Goal: Task Accomplishment & Management: Manage account settings

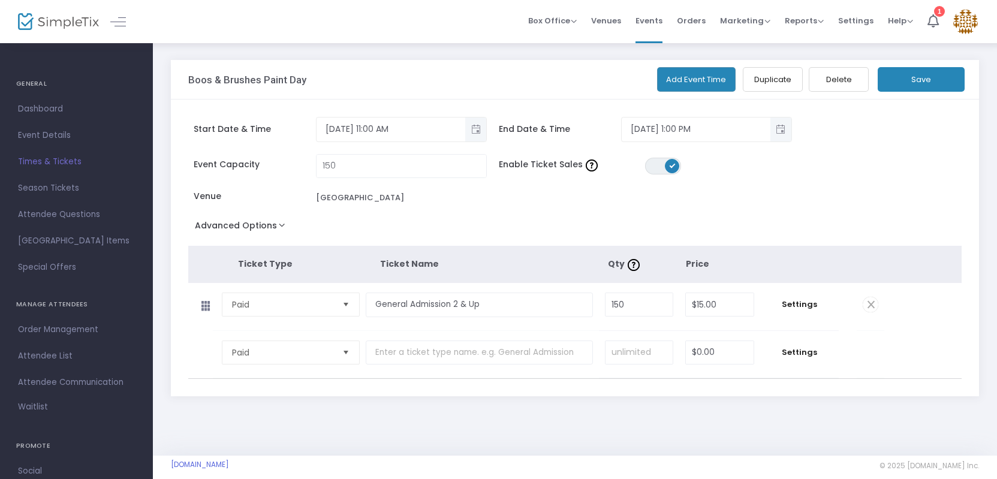
click at [489, 132] on div "Start Date & Time [DATE] 11:00 AM" at bounding box center [340, 129] width 305 height 25
click at [486, 131] on button "Toggle popup" at bounding box center [475, 130] width 21 height 24
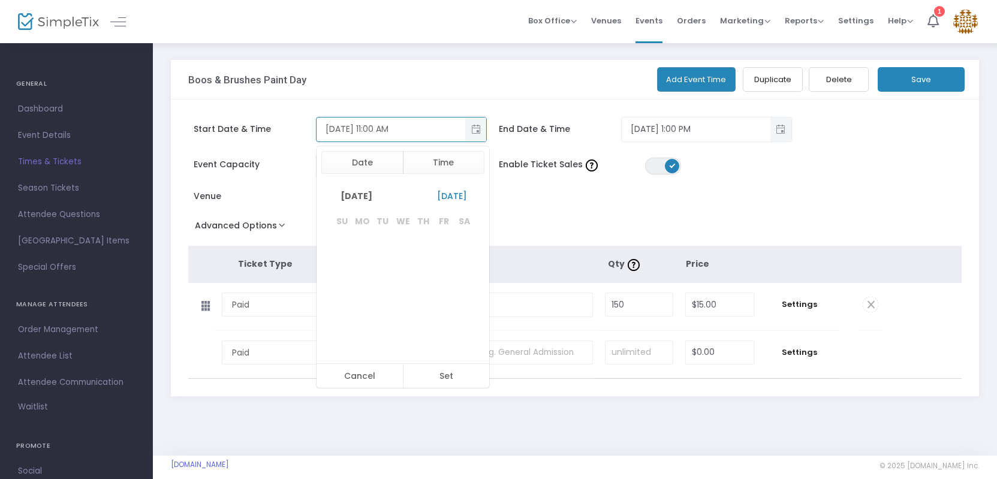
scroll to position [198, 0]
click at [480, 132] on span "Toggle popup" at bounding box center [476, 129] width 20 height 20
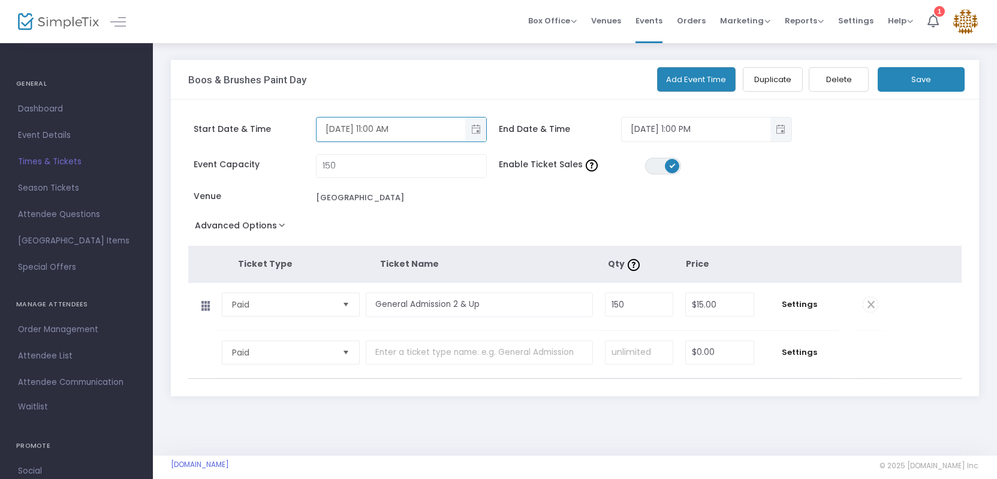
click at [479, 133] on span "Toggle popup" at bounding box center [476, 129] width 20 height 20
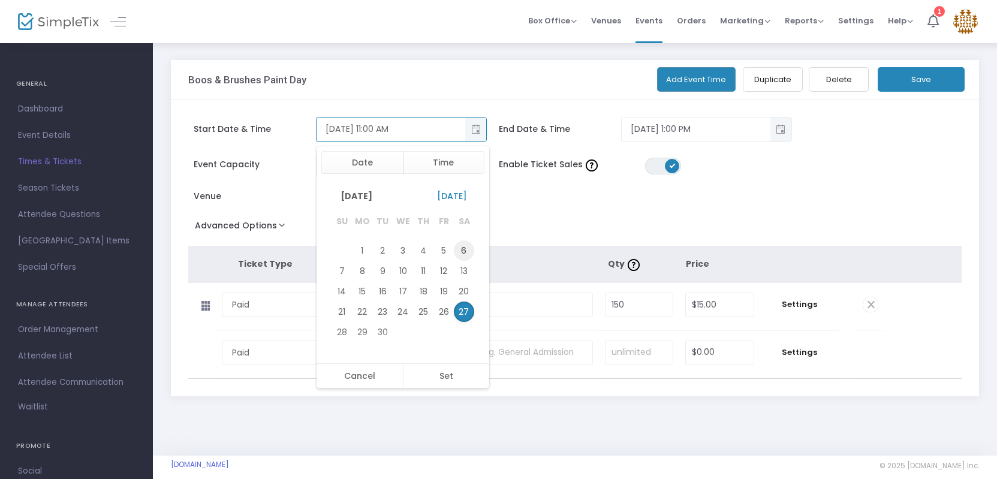
click at [466, 251] on span "6" at bounding box center [464, 251] width 20 height 20
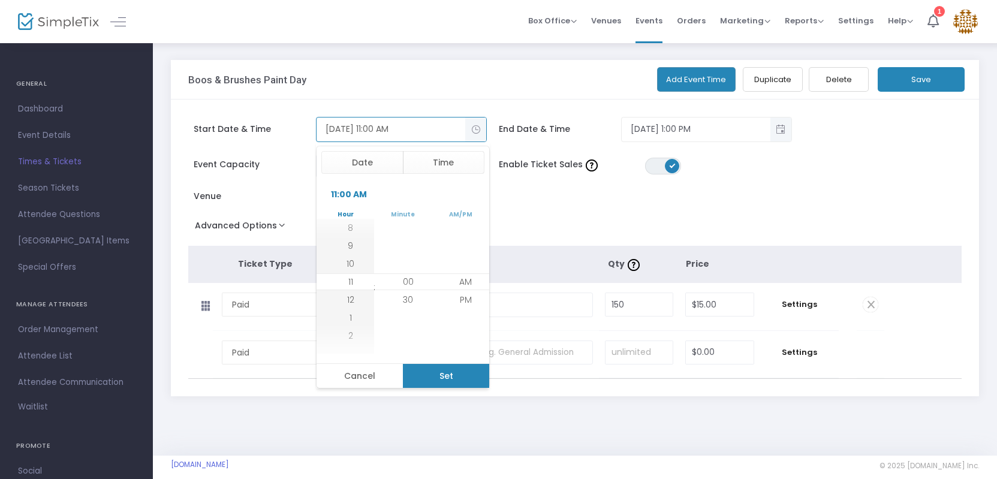
click at [449, 375] on button "Set" at bounding box center [446, 376] width 87 height 24
type input "[DATE] 11:00 AM"
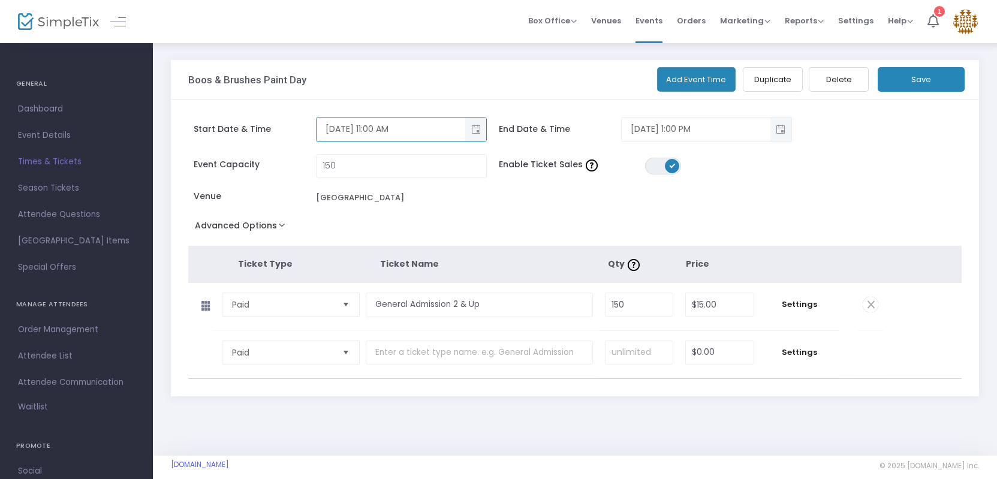
click at [774, 129] on span "Toggle popup" at bounding box center [781, 129] width 20 height 20
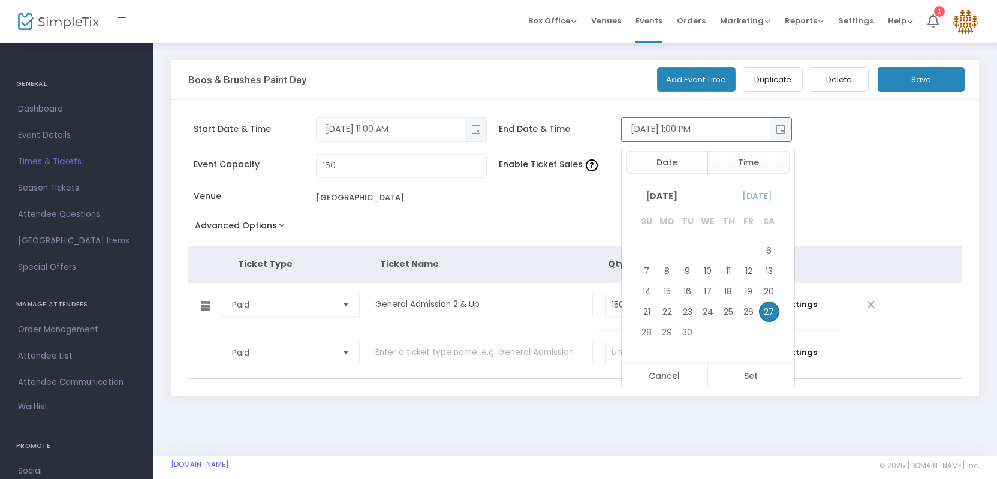
scroll to position [18, 0]
click at [770, 254] on span "6" at bounding box center [769, 251] width 20 height 20
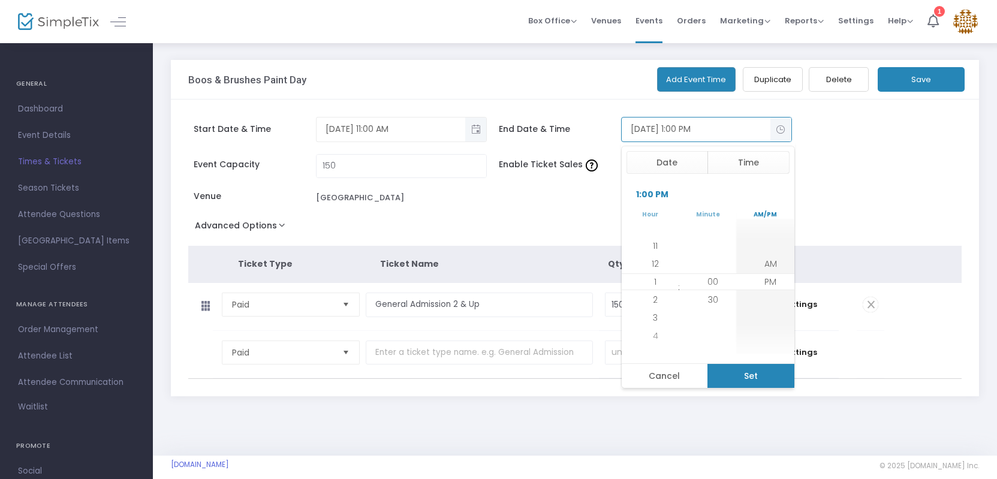
click at [751, 374] on button "Set" at bounding box center [751, 376] width 87 height 24
type input "[DATE] 1:00 PM"
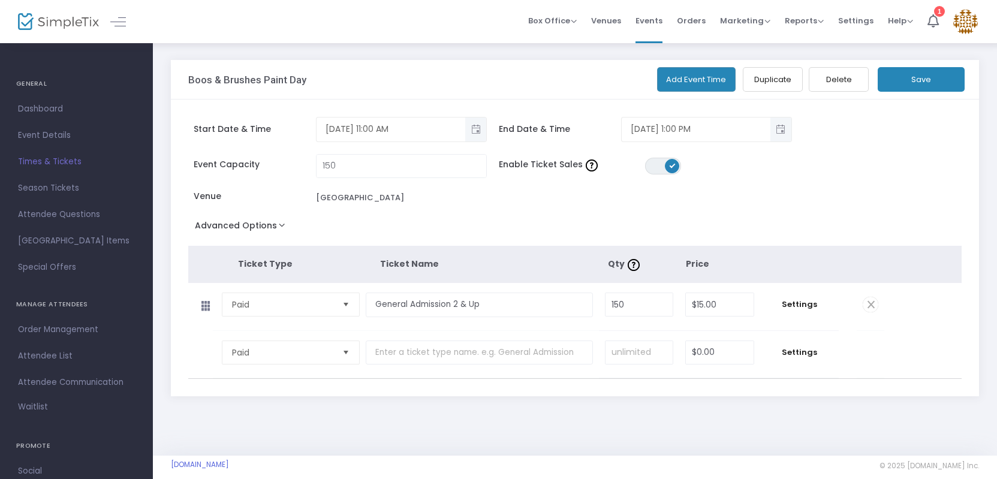
click at [915, 80] on button "Save" at bounding box center [921, 79] width 87 height 25
click at [54, 188] on span "Season Tickets" at bounding box center [76, 189] width 117 height 16
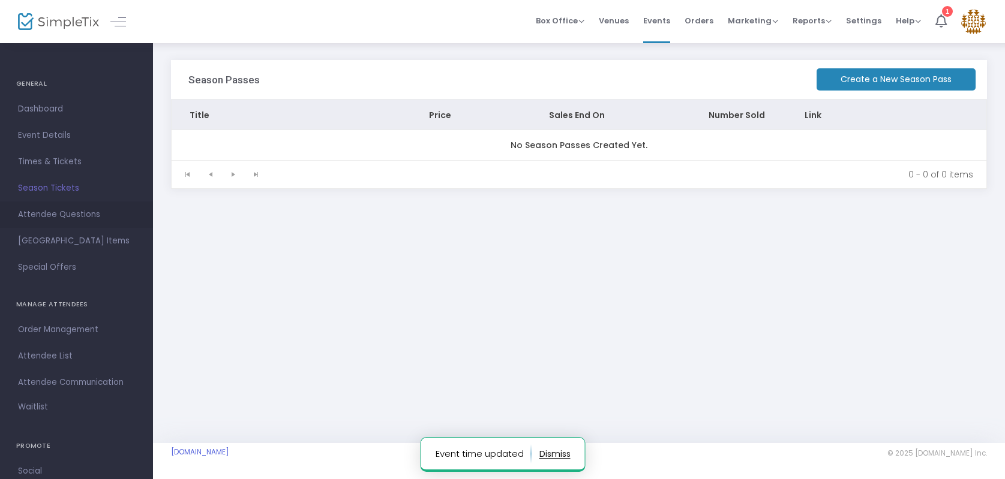
click at [64, 211] on span "Attendee Questions" at bounding box center [76, 215] width 117 height 16
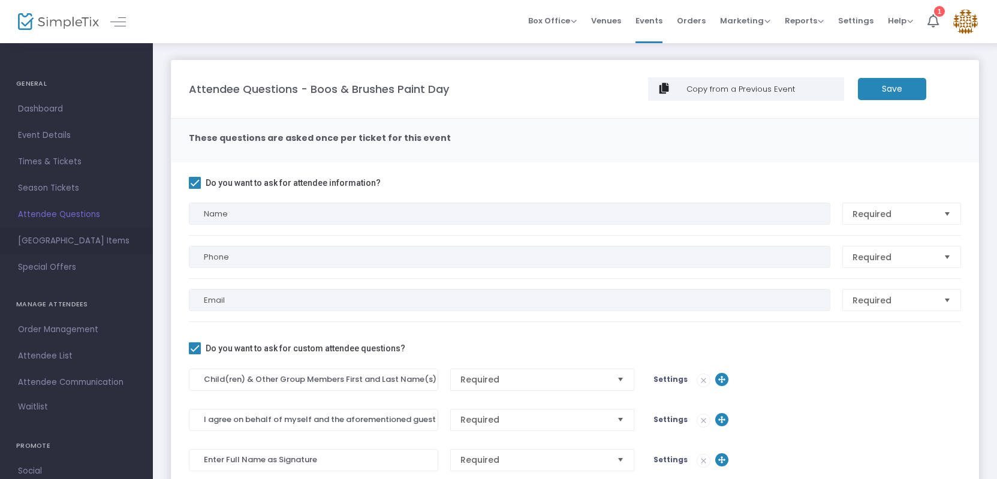
click at [81, 245] on span "[GEOGRAPHIC_DATA] Items" at bounding box center [76, 241] width 117 height 16
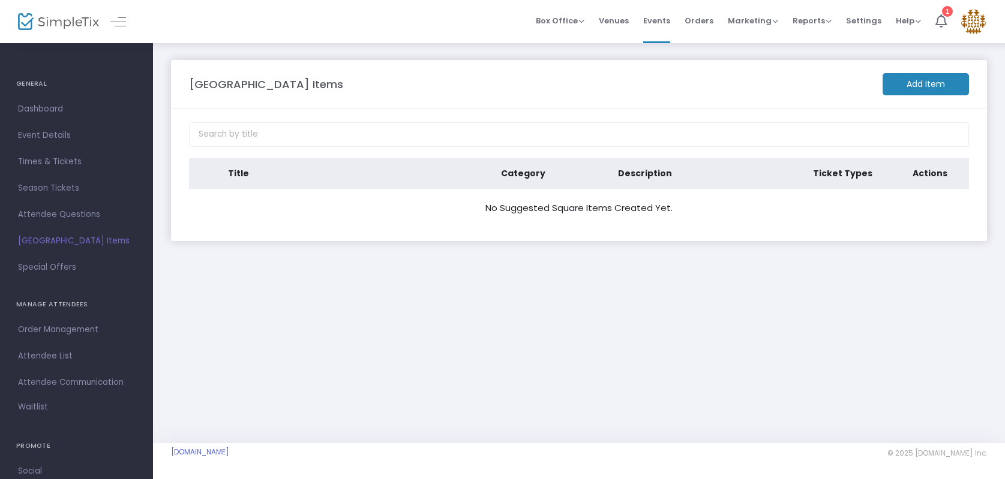
click at [936, 78] on m-button "Add Item" at bounding box center [925, 84] width 86 height 22
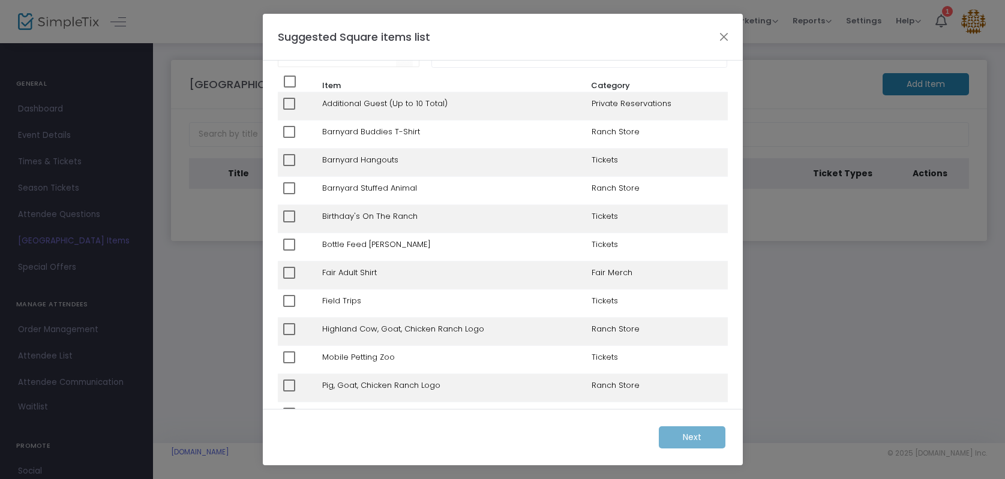
scroll to position [42, 0]
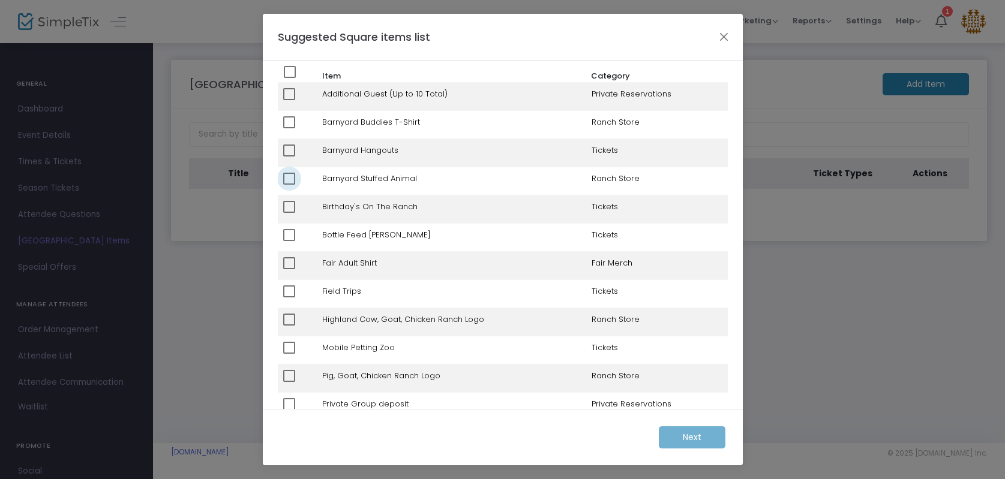
click at [290, 179] on span at bounding box center [289, 179] width 12 height 12
click at [289, 185] on input "checkbox" at bounding box center [289, 185] width 1 height 1
checkbox input "true"
click at [699, 444] on m-button "Next" at bounding box center [692, 437] width 67 height 22
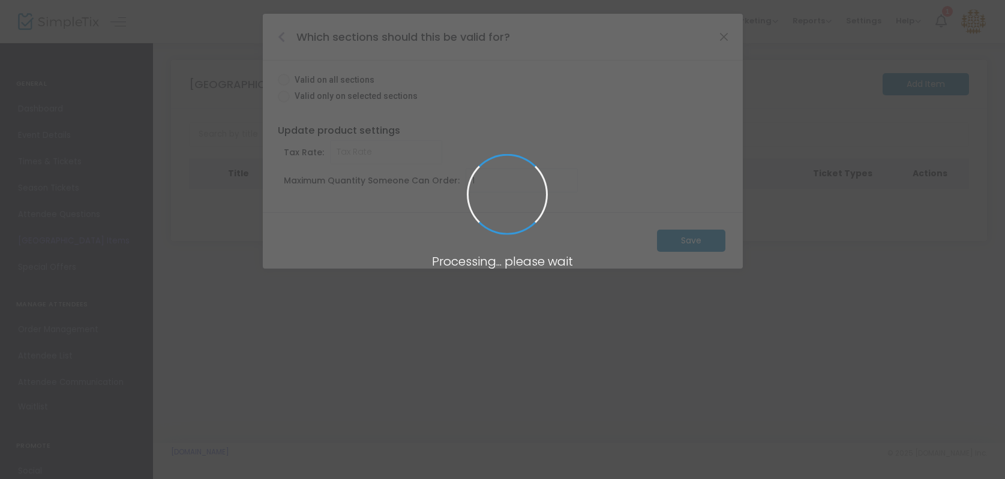
radio input "true"
type input "0.000"
type input "10"
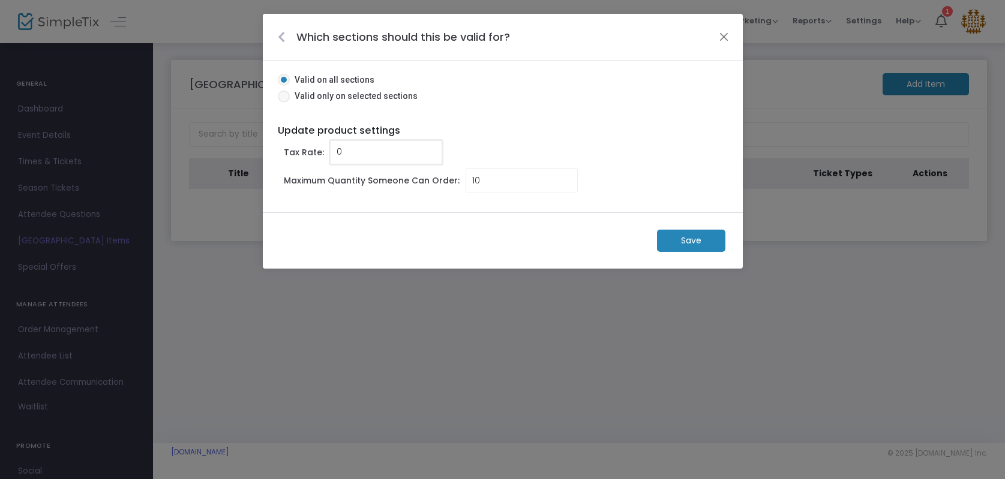
click at [383, 155] on input "0" at bounding box center [386, 152] width 112 height 23
type input "6.975"
click at [693, 241] on m-button "Save" at bounding box center [691, 241] width 68 height 22
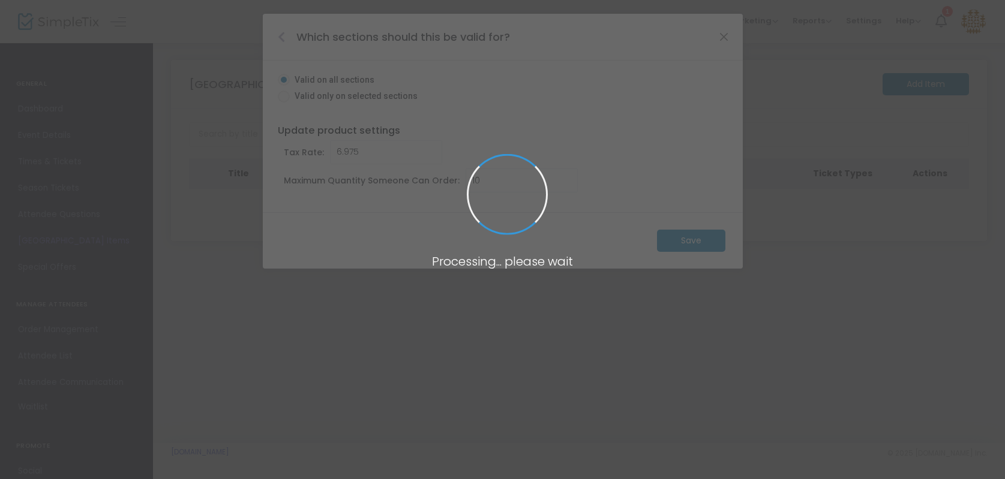
radio input "false"
type input "1"
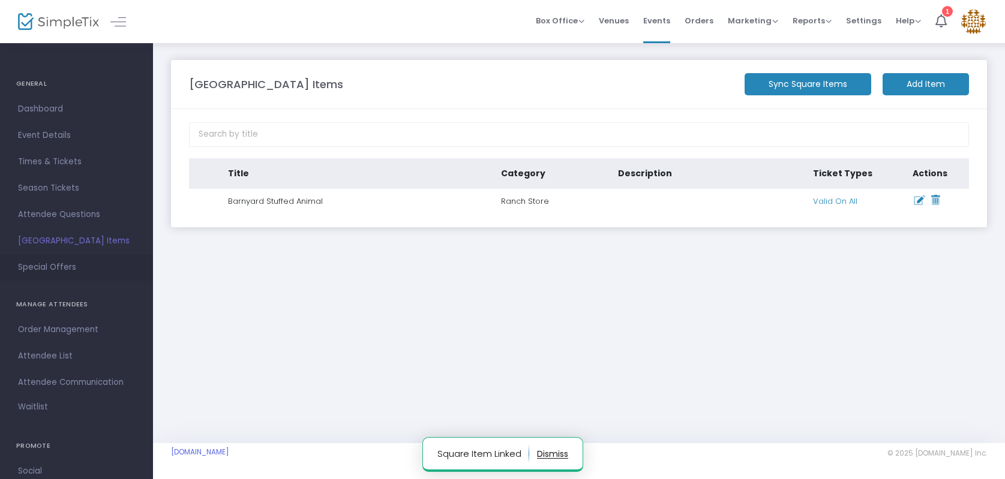
click at [58, 268] on span "Special Offers" at bounding box center [76, 268] width 117 height 16
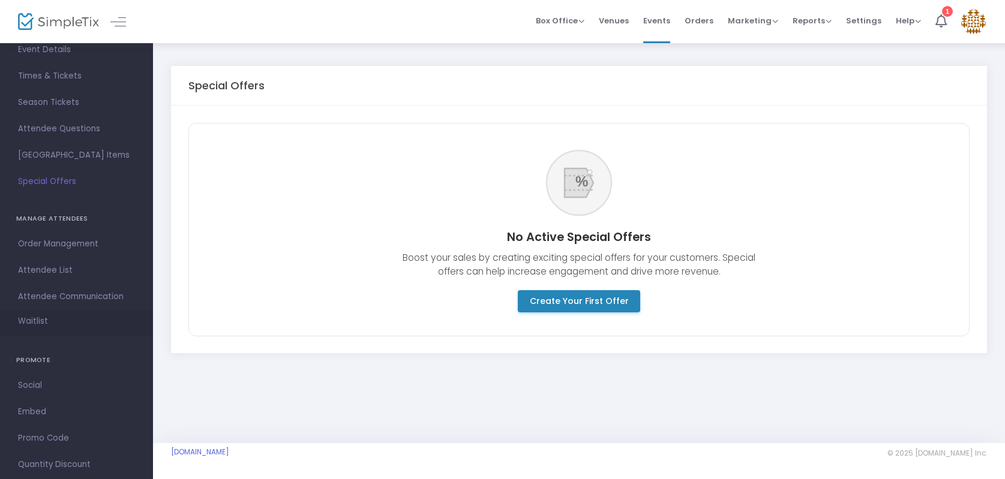
scroll to position [86, 0]
click at [42, 320] on span "Waitlist" at bounding box center [33, 321] width 30 height 12
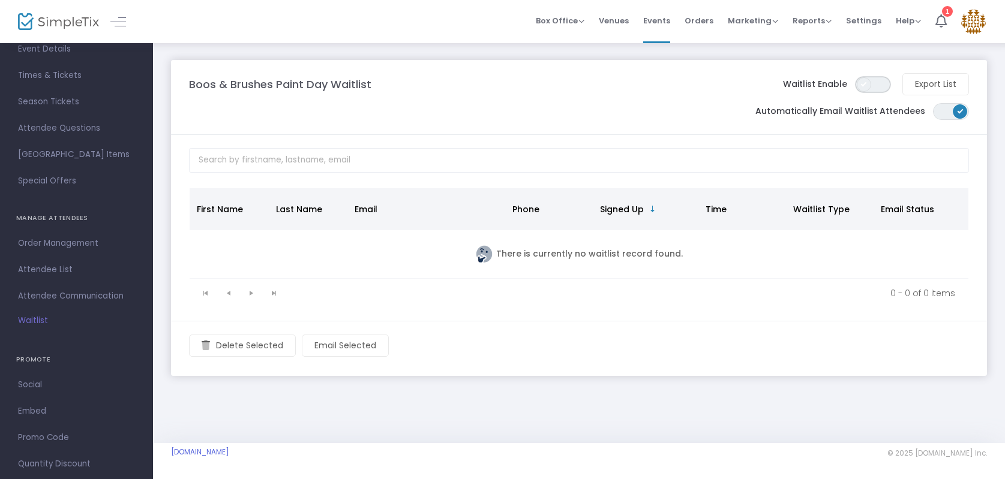
click at [871, 87] on span "ON OFF" at bounding box center [873, 84] width 36 height 17
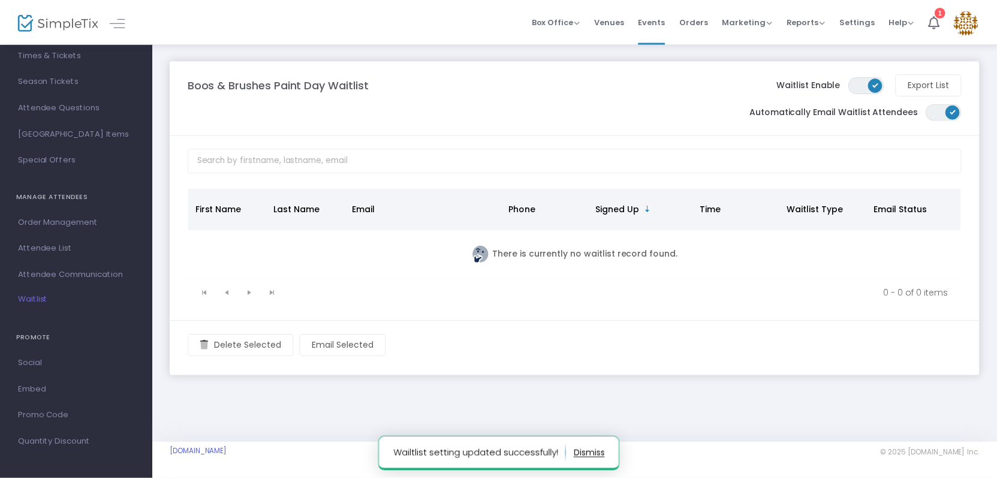
scroll to position [110, 0]
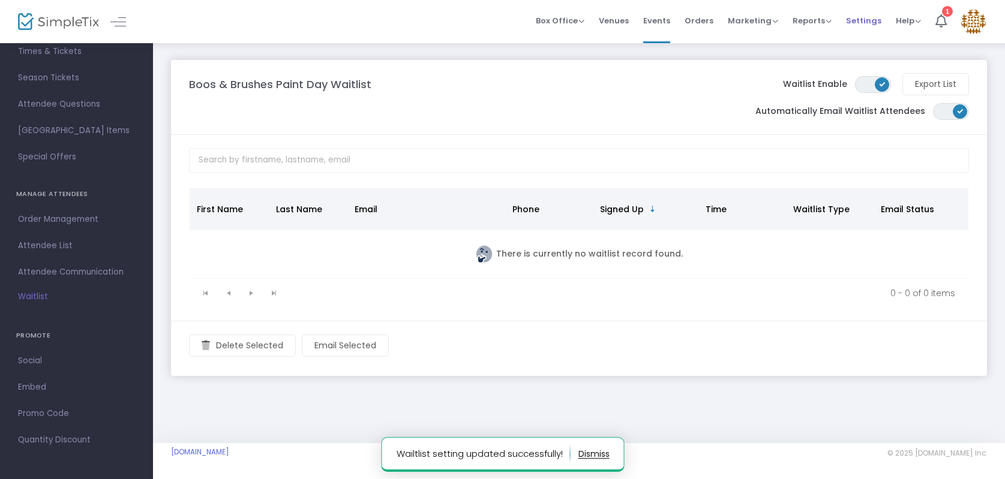
click at [873, 22] on span "Settings" at bounding box center [863, 20] width 35 height 31
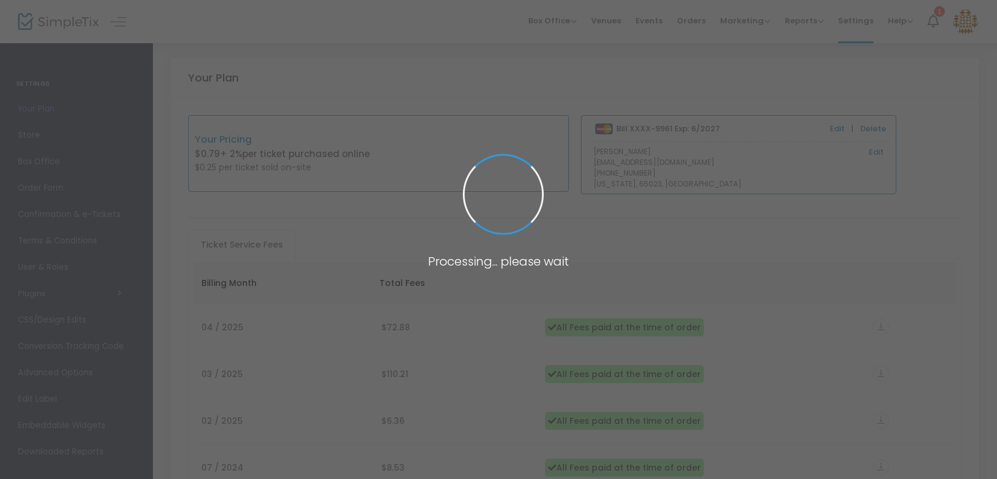
scroll to position [2, 0]
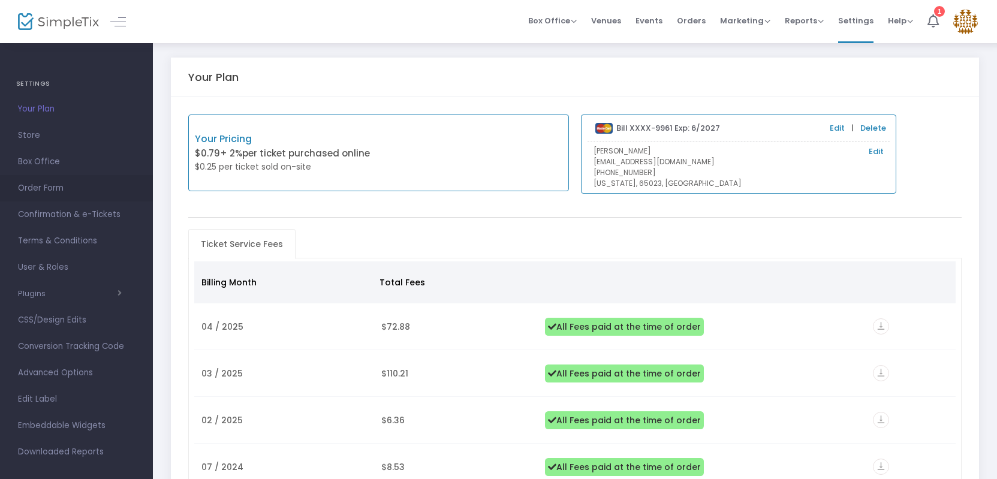
click at [45, 188] on span "Order Form" at bounding box center [76, 189] width 117 height 16
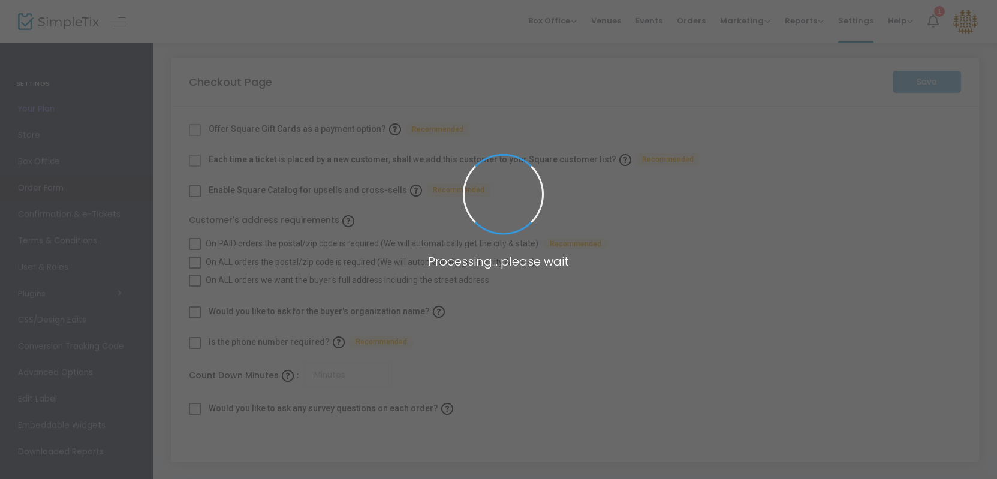
checkbox input "true"
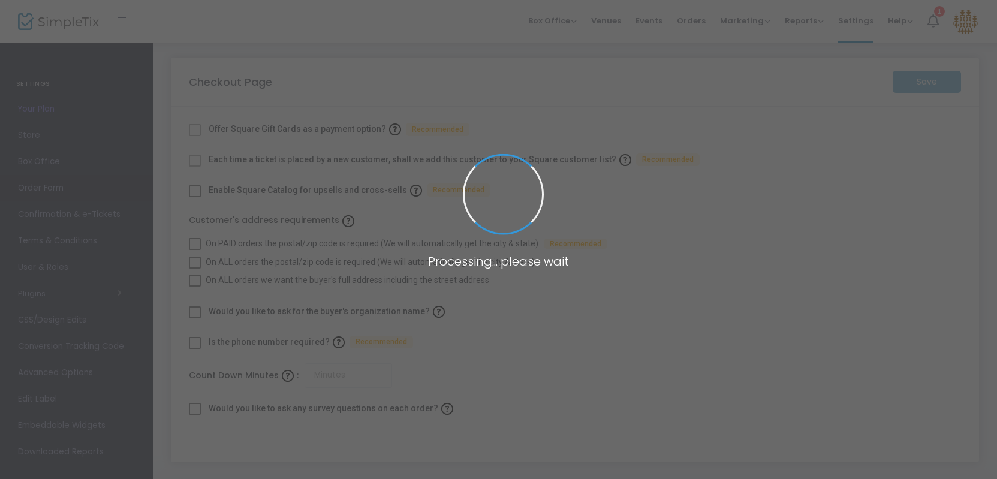
type input "5"
checkbox input "true"
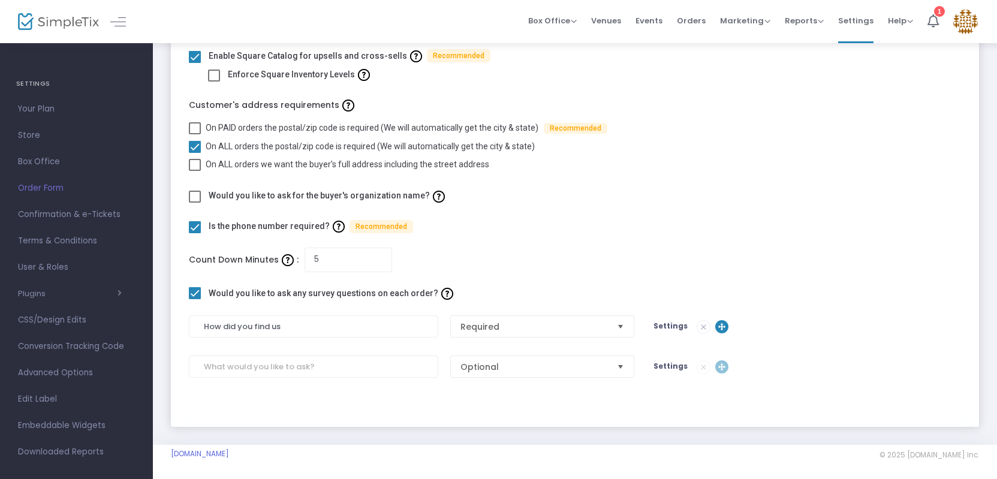
scroll to position [138, 0]
click at [41, 217] on span "Confirmation & e-Tickets" at bounding box center [76, 215] width 117 height 16
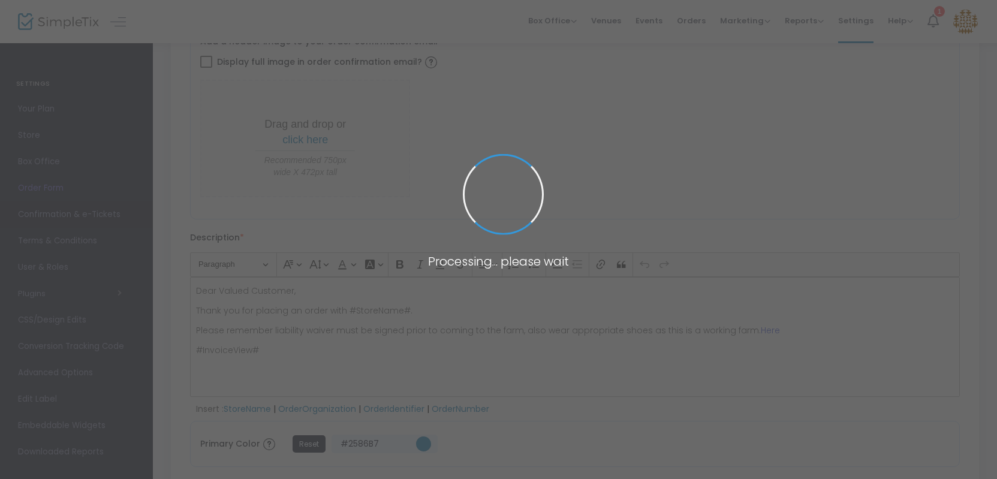
scroll to position [671, 0]
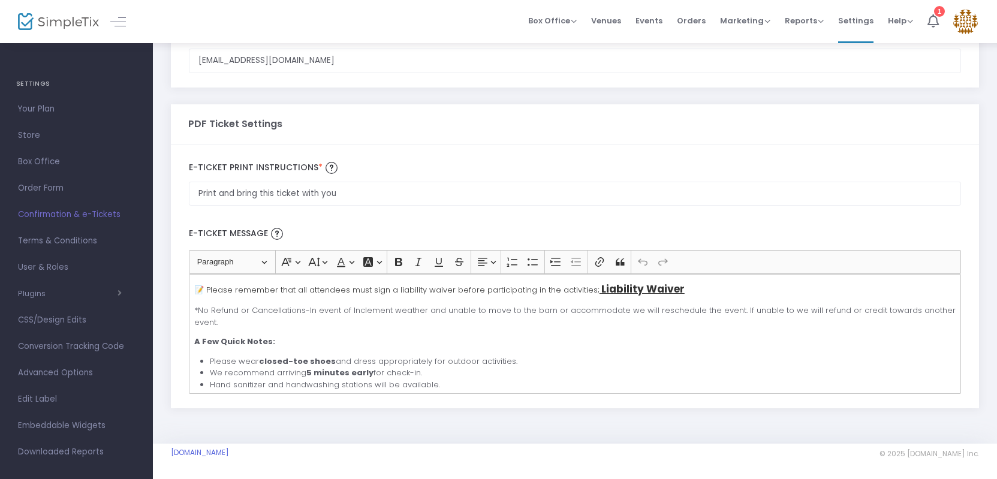
click at [633, 287] on u "Liability Waiver" at bounding box center [643, 289] width 83 height 14
click at [649, 317] on button "Edit link Edit link" at bounding box center [640, 315] width 18 height 19
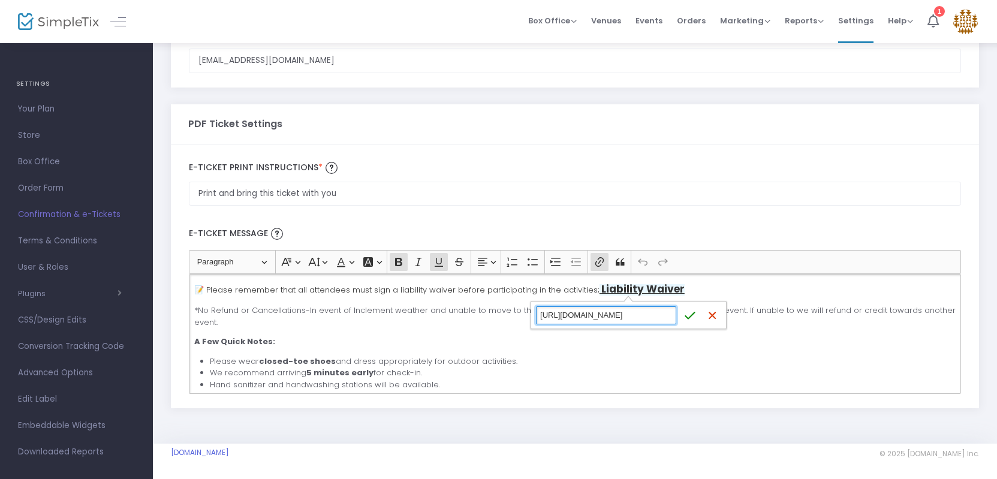
paste input "[DOMAIN_NAME][URL]"
type input "[URL][DOMAIN_NAME]"
click at [689, 316] on icon "submit" at bounding box center [690, 315] width 12 height 12
click at [428, 338] on p "A Few Quick Notes:" at bounding box center [575, 342] width 762 height 12
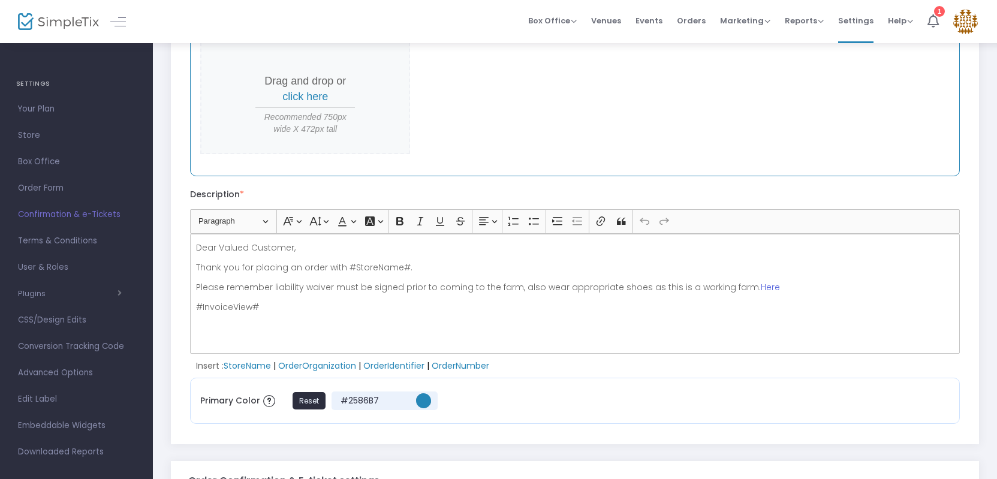
scroll to position [183, 0]
click at [761, 287] on link "Here" at bounding box center [770, 286] width 19 height 12
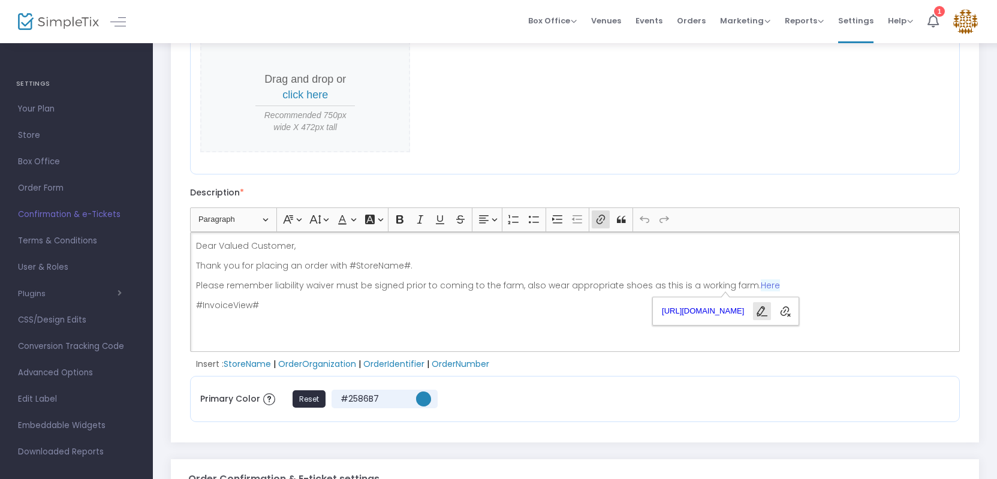
click at [768, 308] on icon "button" at bounding box center [763, 311] width 11 height 10
type input "[URL][DOMAIN_NAME]"
click at [811, 312] on icon "submit" at bounding box center [812, 312] width 10 height 8
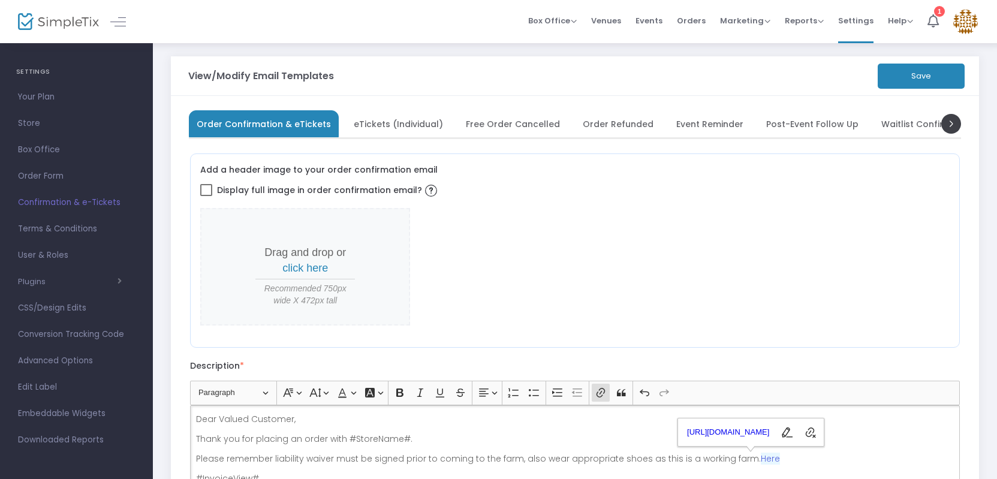
scroll to position [0, 0]
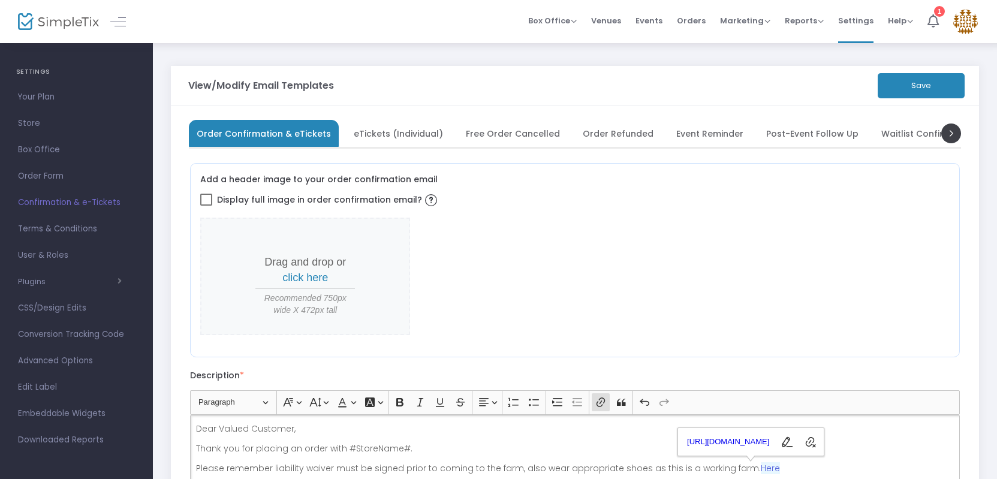
click at [911, 83] on button "Save" at bounding box center [921, 85] width 87 height 25
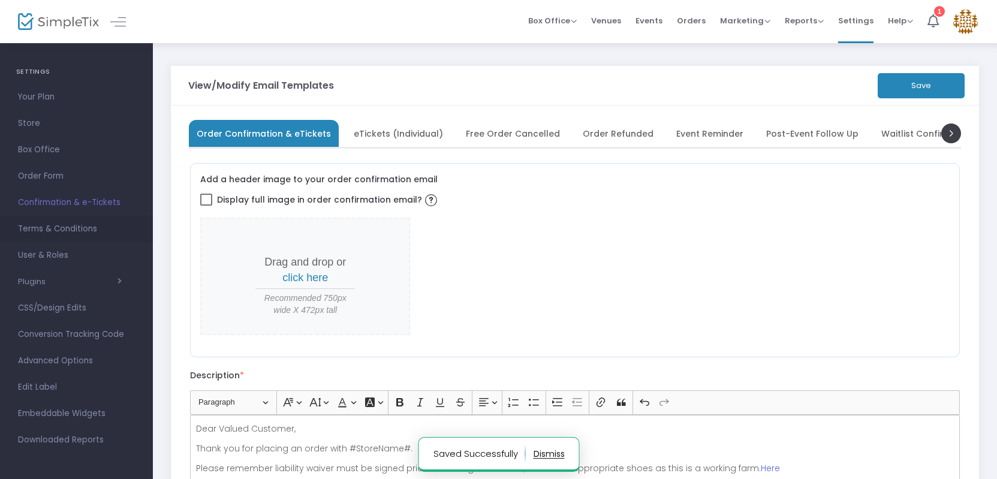
click at [77, 227] on span "Terms & Conditions" at bounding box center [76, 229] width 117 height 16
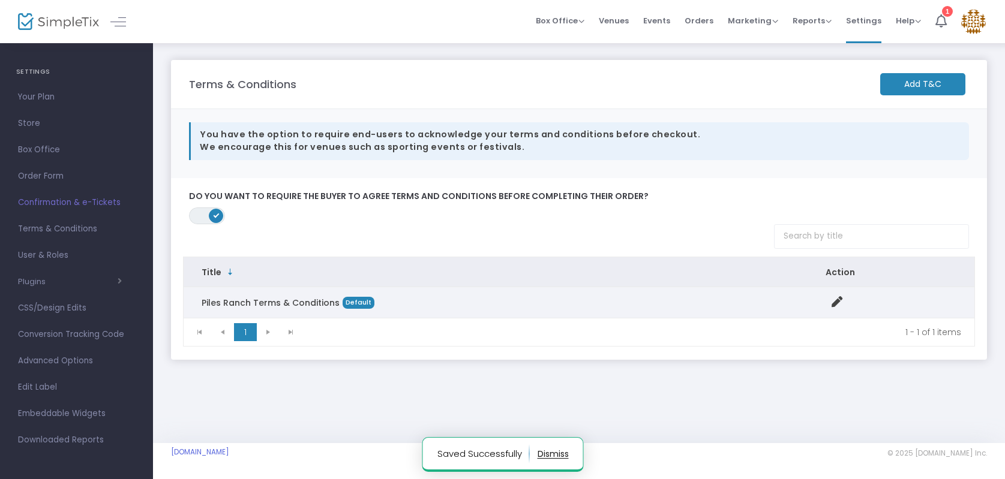
click at [343, 302] on span "Default" at bounding box center [358, 303] width 32 height 12
click at [832, 304] on icon "Data table" at bounding box center [836, 301] width 11 height 11
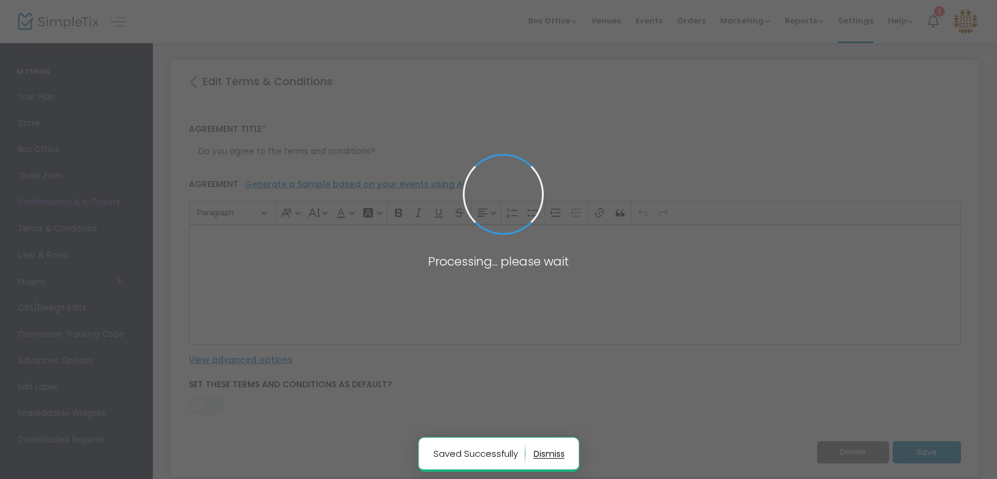
type input "Piles Ranch Terms & Conditions"
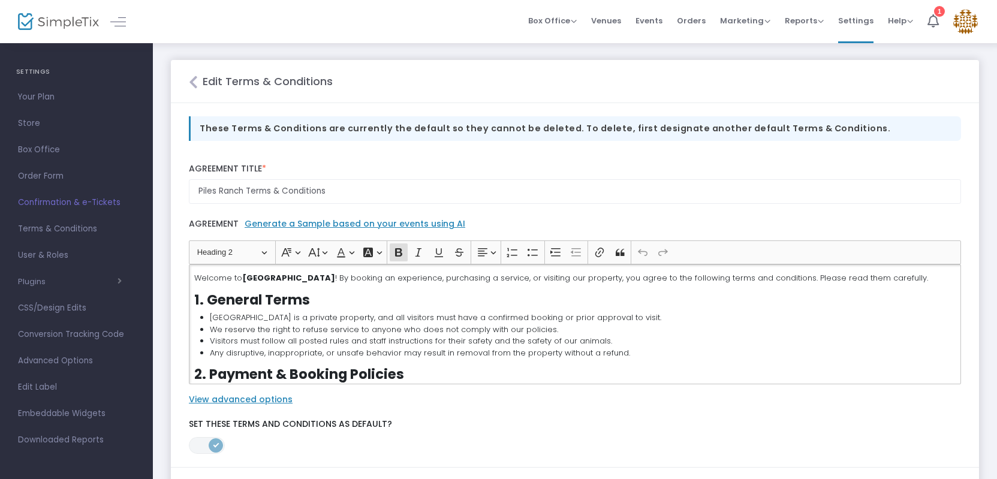
click at [406, 295] on h3 "1. General Terms" at bounding box center [575, 300] width 762 height 16
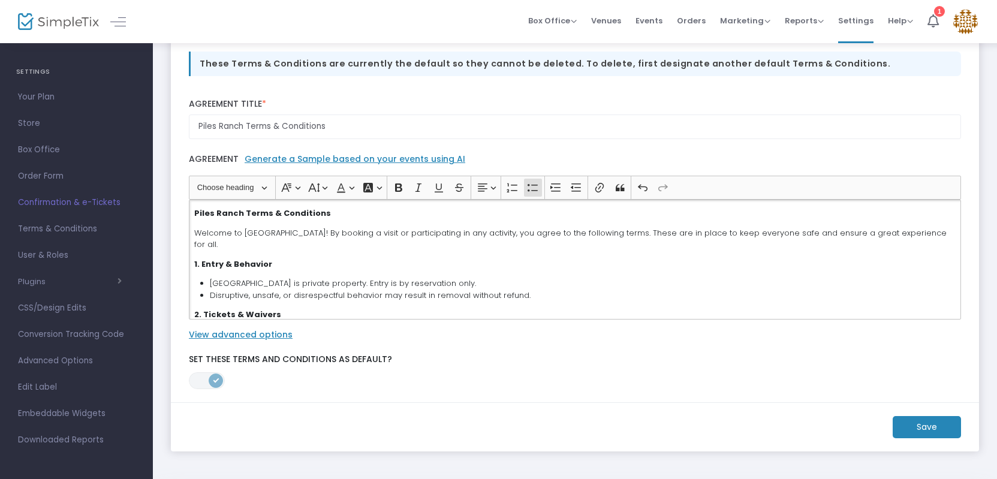
scroll to position [68, 0]
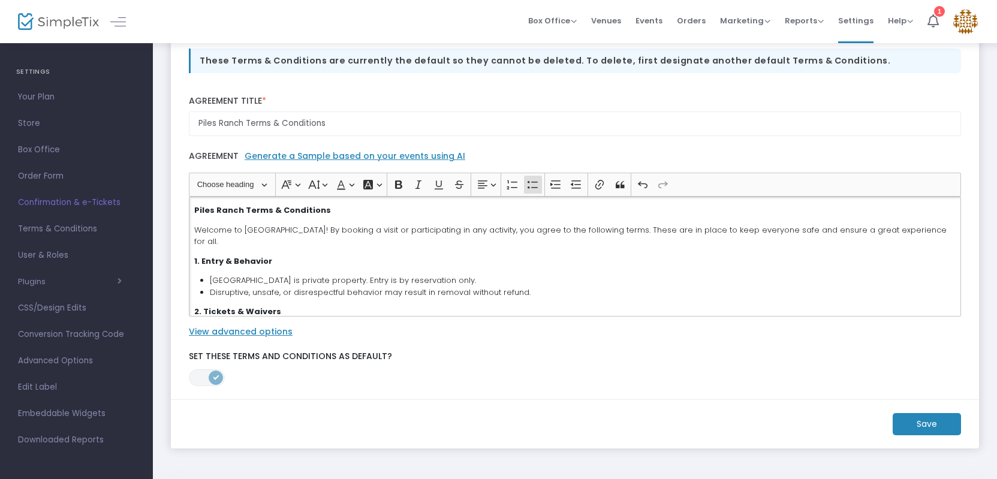
click at [924, 426] on m-button "Save" at bounding box center [927, 424] width 68 height 22
